Goal: Use online tool/utility

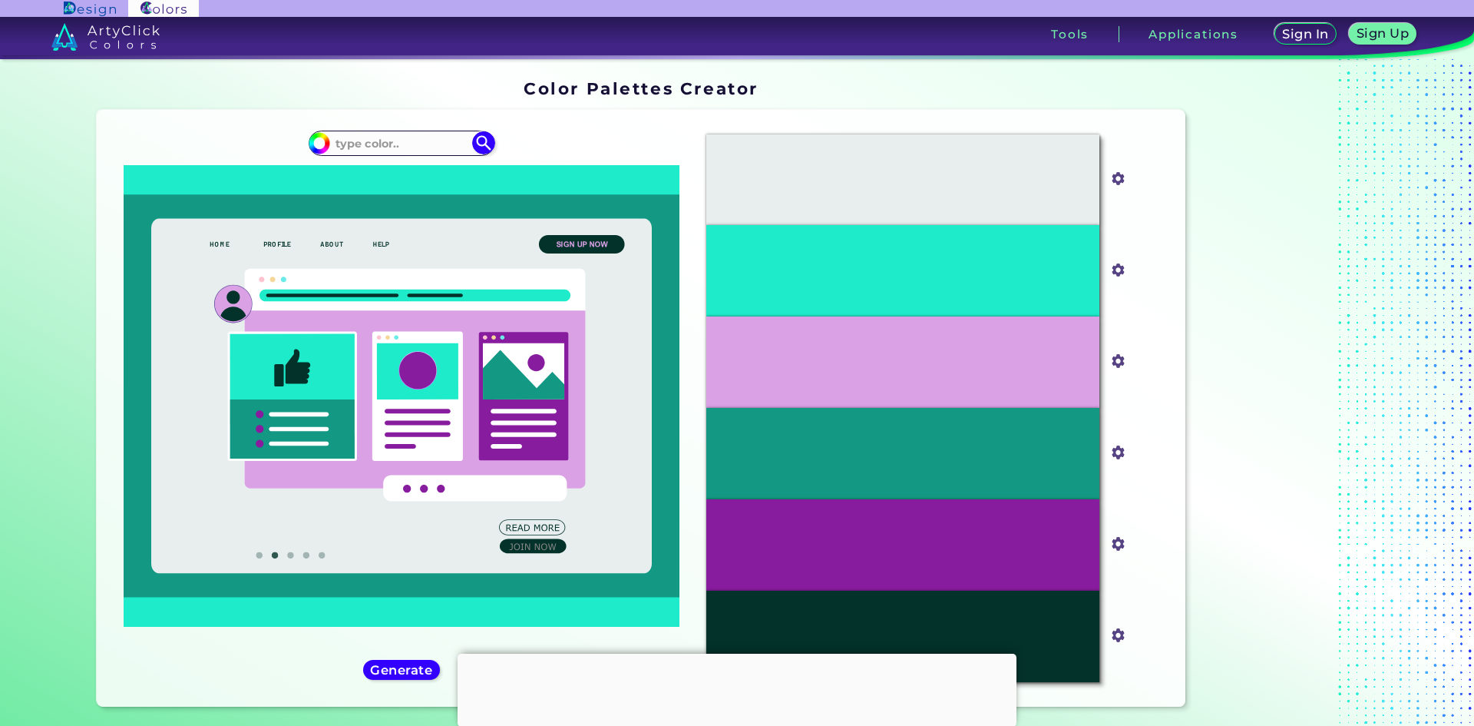
click at [387, 139] on input at bounding box center [401, 143] width 143 height 21
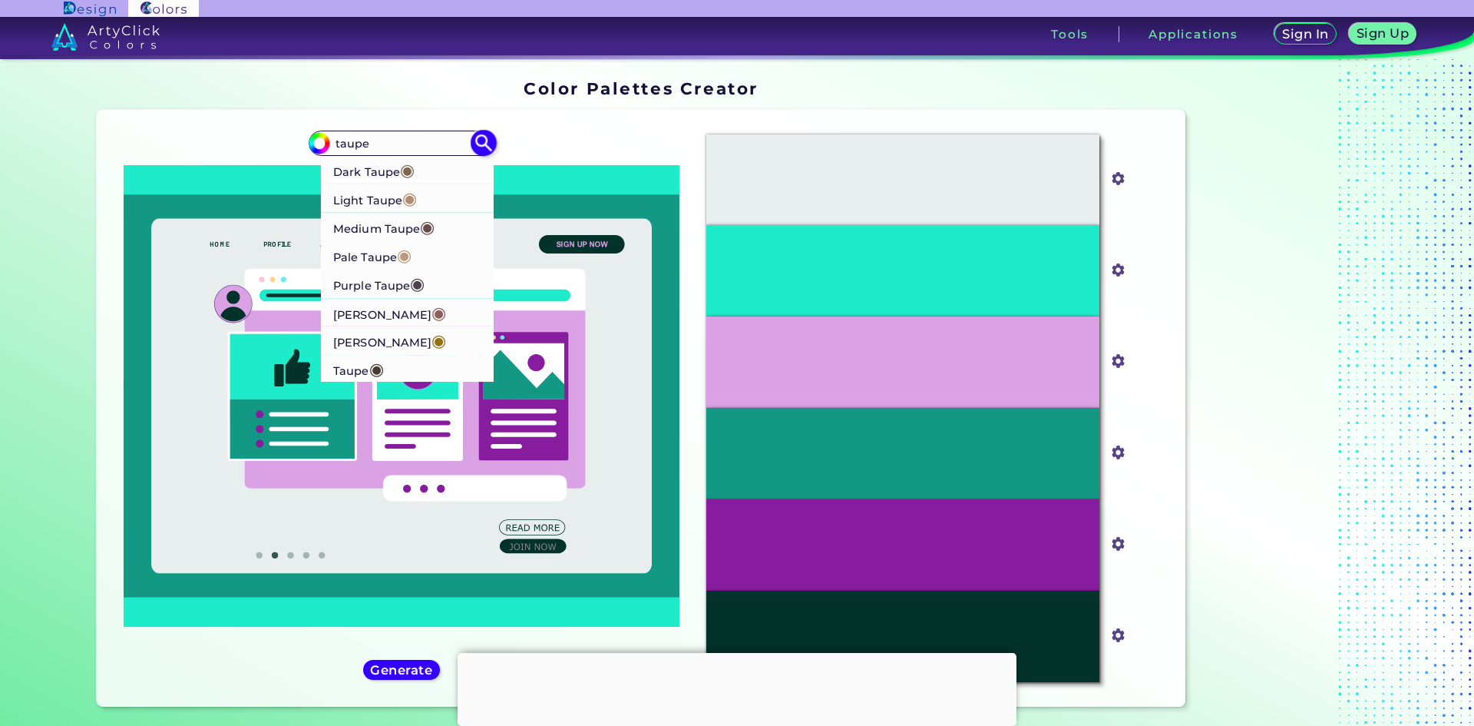
type input "taupe"
click at [391, 262] on p "Pale Taupe ◉" at bounding box center [372, 254] width 78 height 28
type input "#bc987e"
type input "#BC987E"
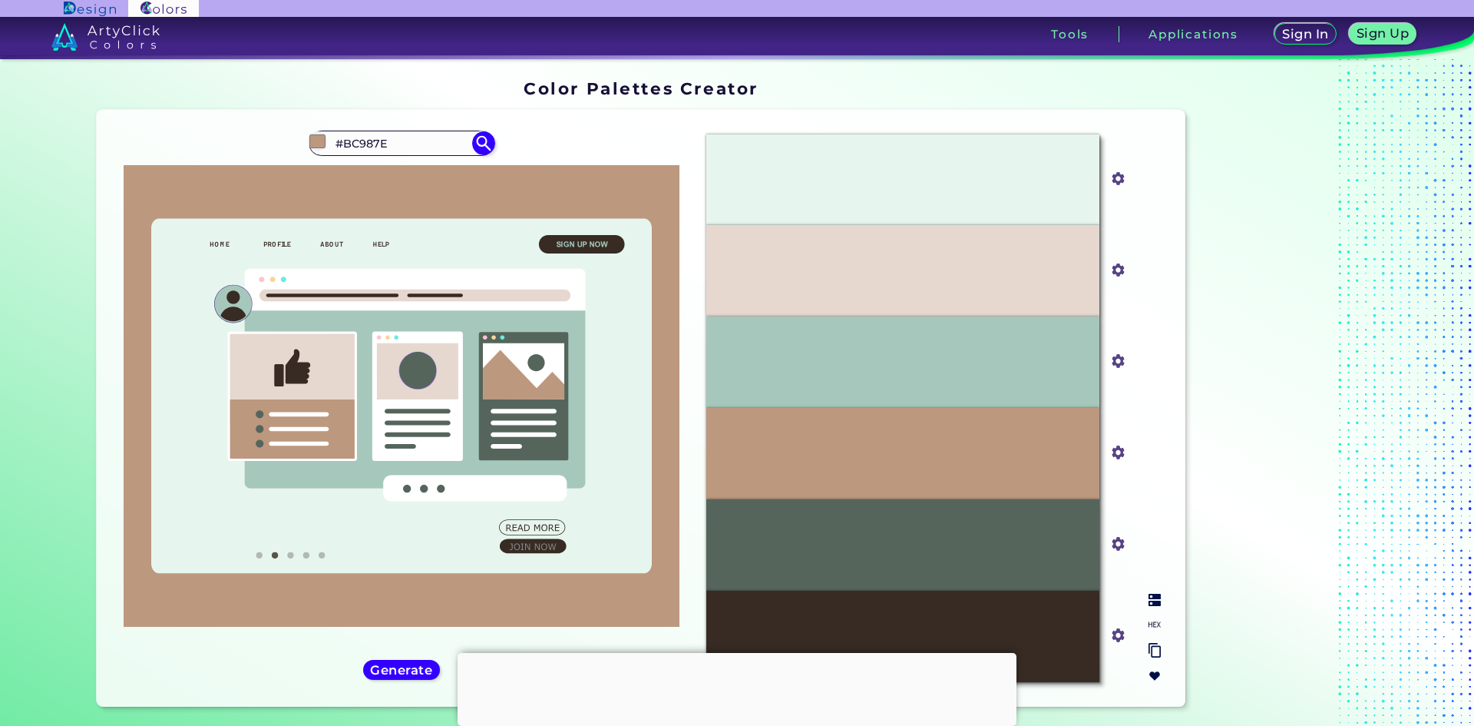
scroll to position [77, 0]
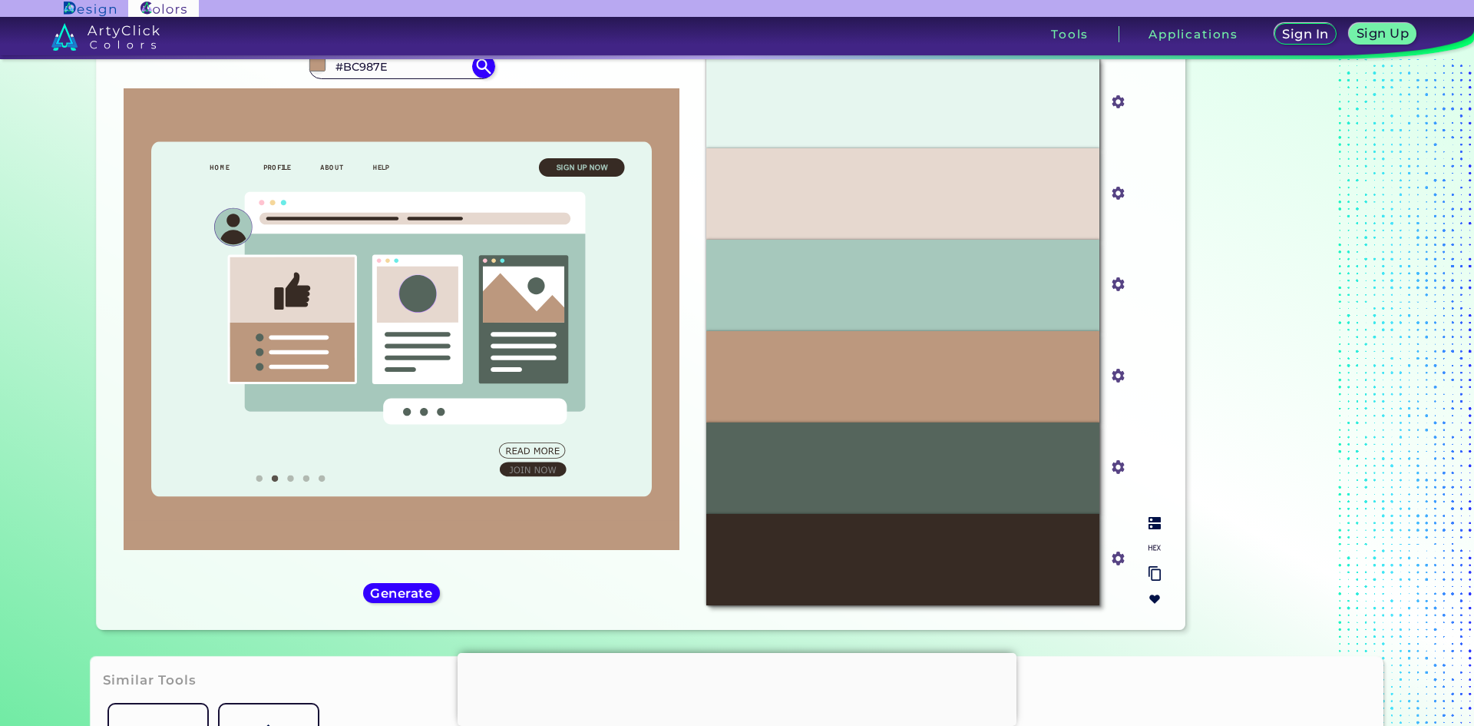
click at [965, 394] on div "#BC987E" at bounding box center [902, 376] width 393 height 91
click at [1116, 382] on input "#bc987e" at bounding box center [1115, 374] width 19 height 19
type input "#9a7b65"
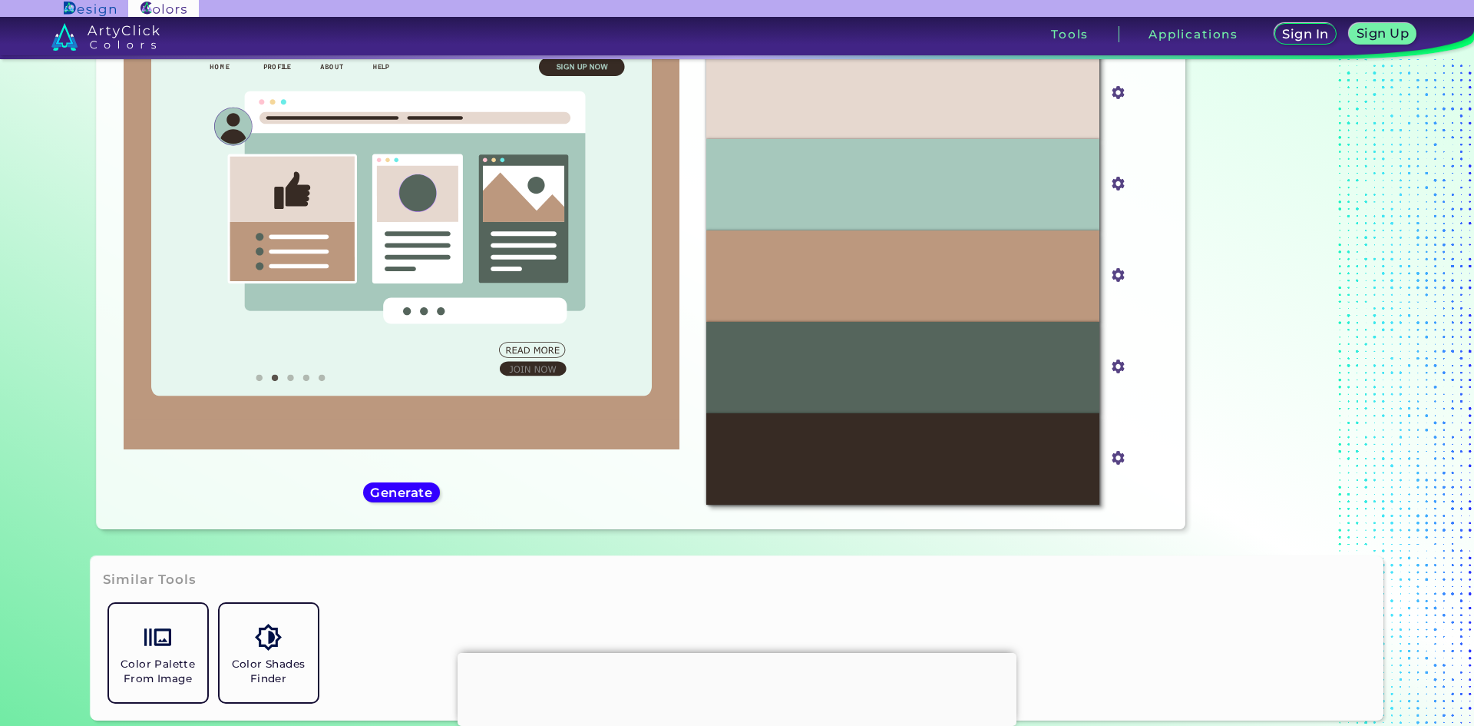
scroll to position [331, 0]
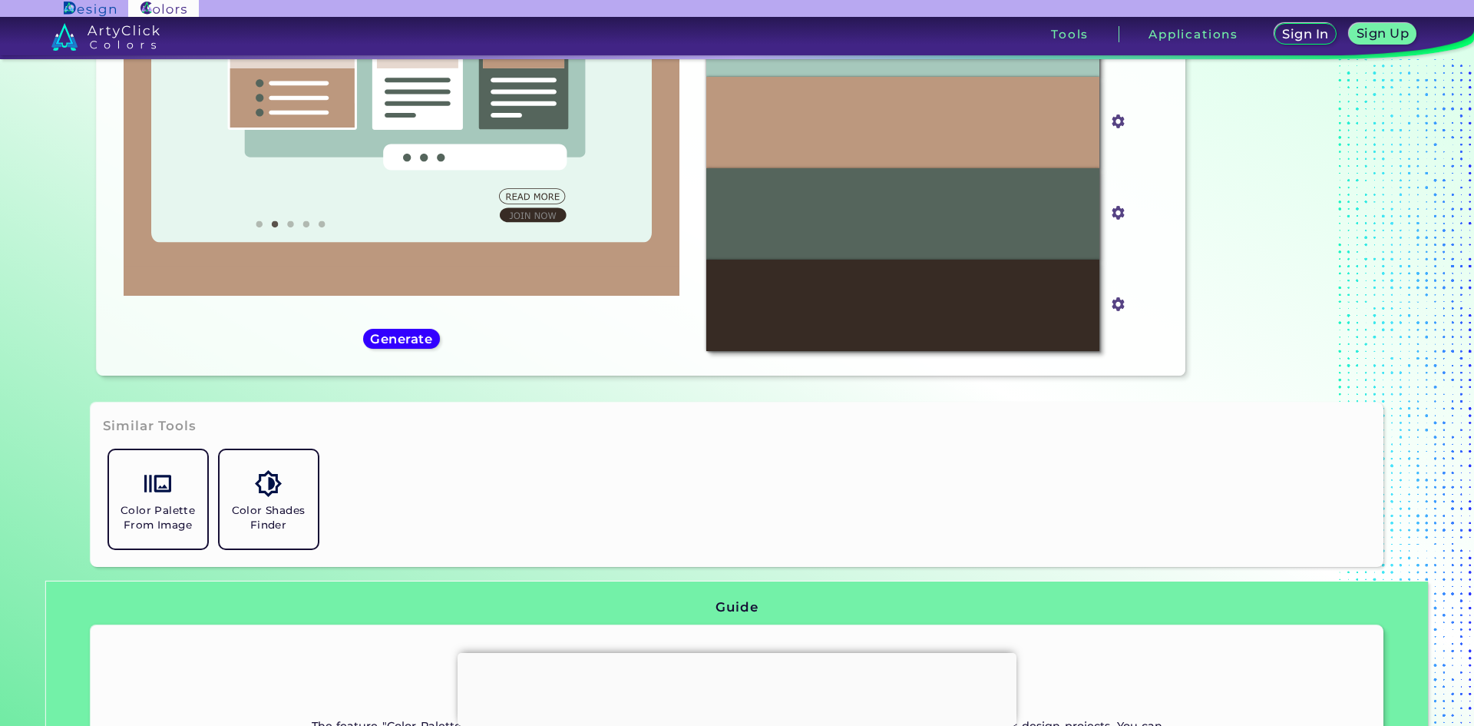
type input "#9a7b65"
